Goal: Task Accomplishment & Management: Complete application form

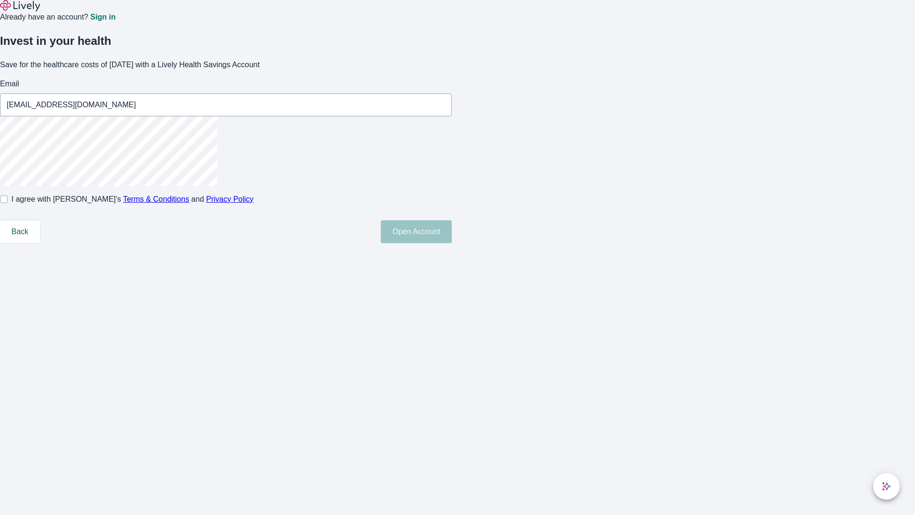
click at [8, 203] on input "I agree with Lively’s Terms & Conditions and Privacy Policy" at bounding box center [4, 199] width 8 height 8
checkbox input "true"
click at [452, 243] on button "Open Account" at bounding box center [416, 231] width 71 height 23
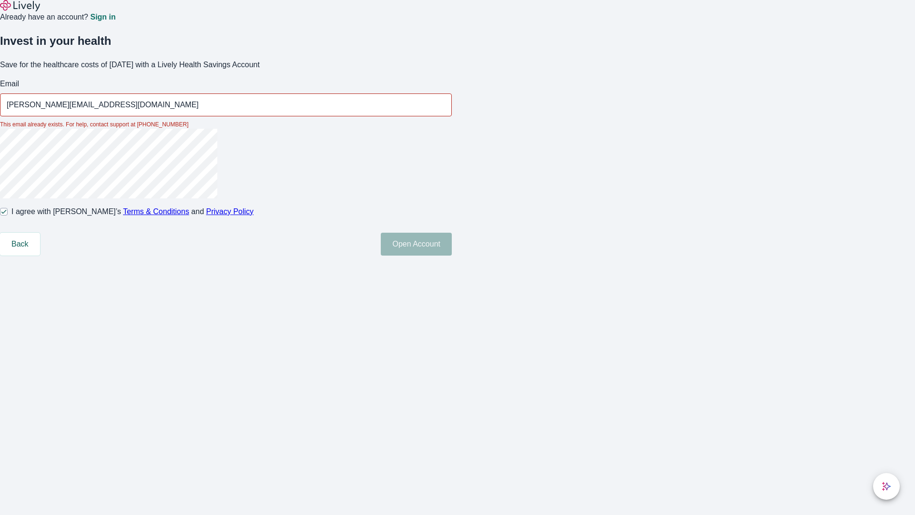
type input "[PERSON_NAME][EMAIL_ADDRESS][DOMAIN_NAME]"
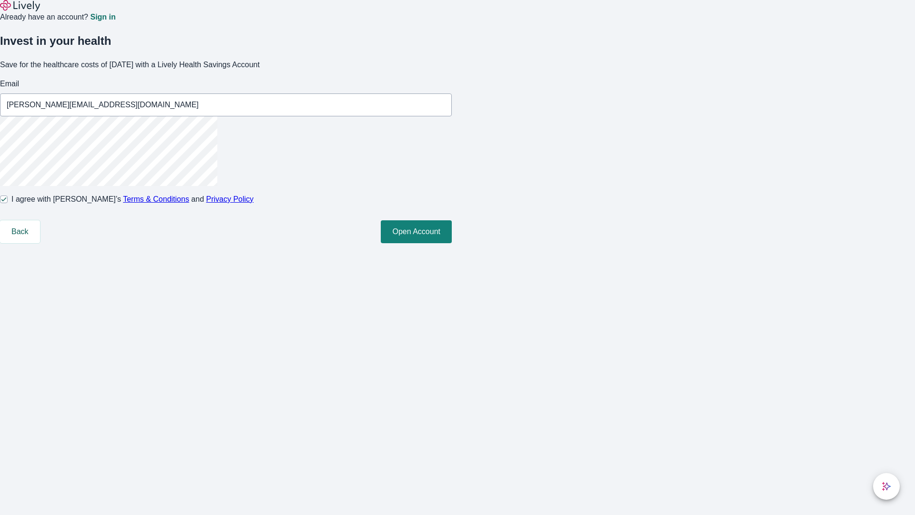
click at [8, 203] on input "I agree with Lively’s Terms & Conditions and Privacy Policy" at bounding box center [4, 199] width 8 height 8
checkbox input "false"
type input "[PERSON_NAME][EMAIL_ADDRESS][DOMAIN_NAME]"
click at [8, 203] on input "I agree with Lively’s Terms & Conditions and Privacy Policy" at bounding box center [4, 199] width 8 height 8
checkbox input "true"
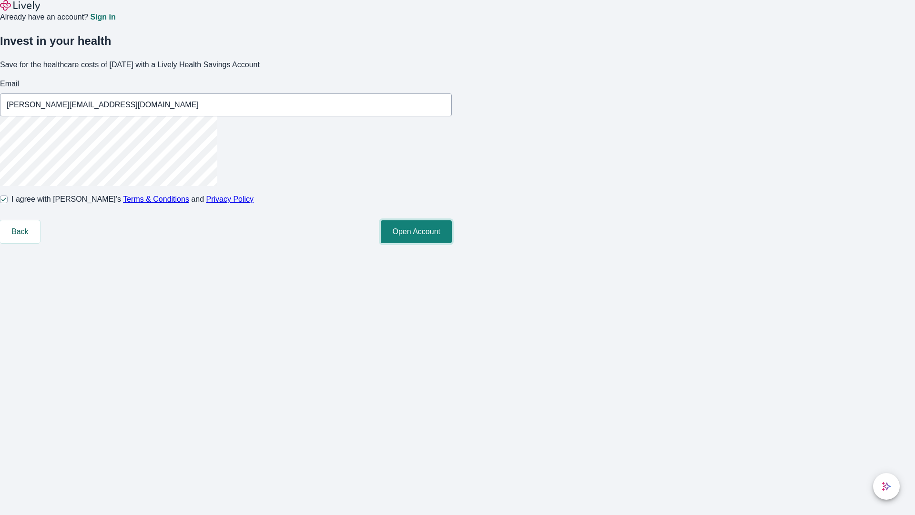
click at [452, 243] on button "Open Account" at bounding box center [416, 231] width 71 height 23
